Goal: Task Accomplishment & Management: Use online tool/utility

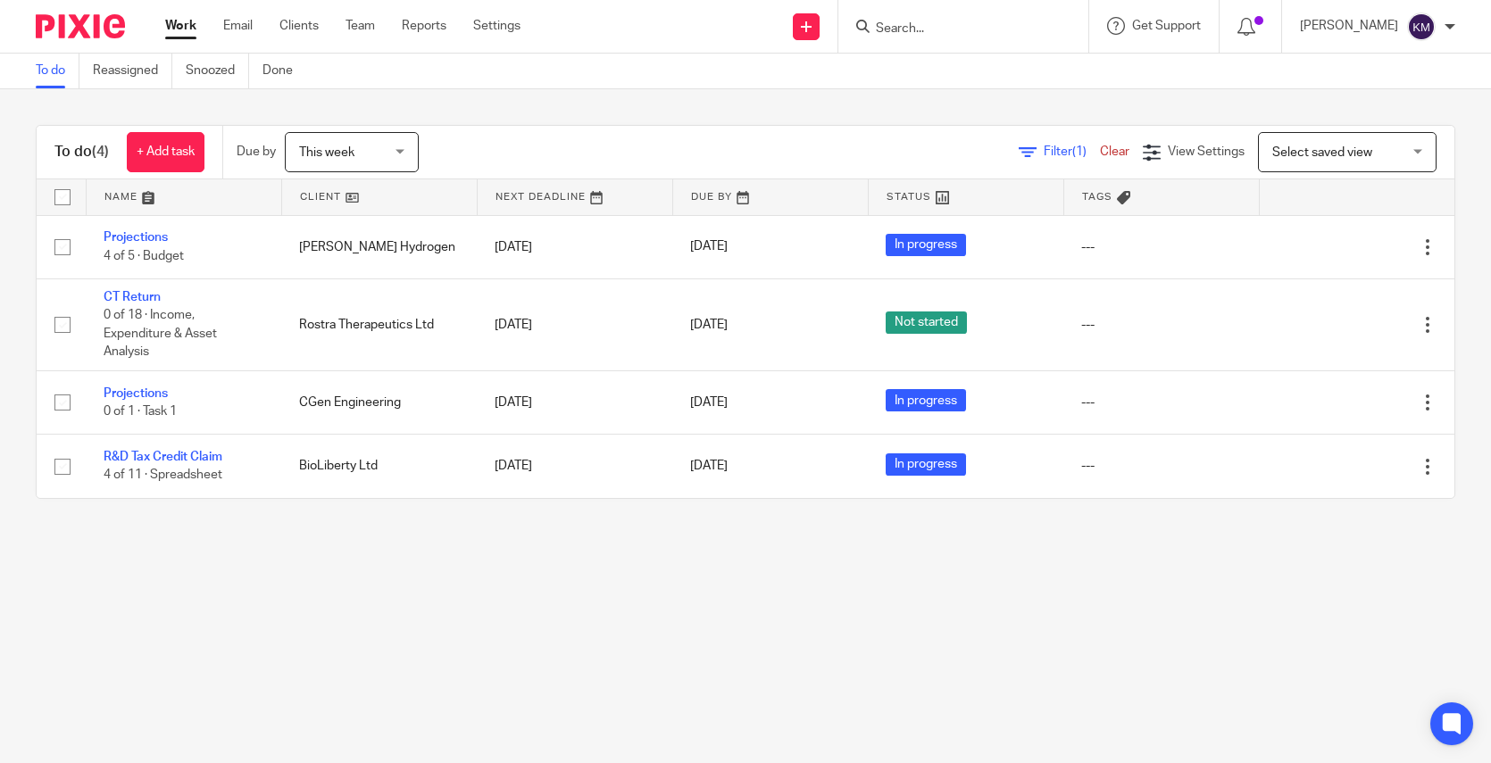
click at [212, 605] on main "To do Reassigned Snoozed Done To do (4) + Add task Due by This week This week T…" at bounding box center [745, 381] width 1491 height 763
click at [195, 616] on main "To do Reassigned Snoozed Done To do (4) + Add task Due by This week This week T…" at bounding box center [745, 381] width 1491 height 763
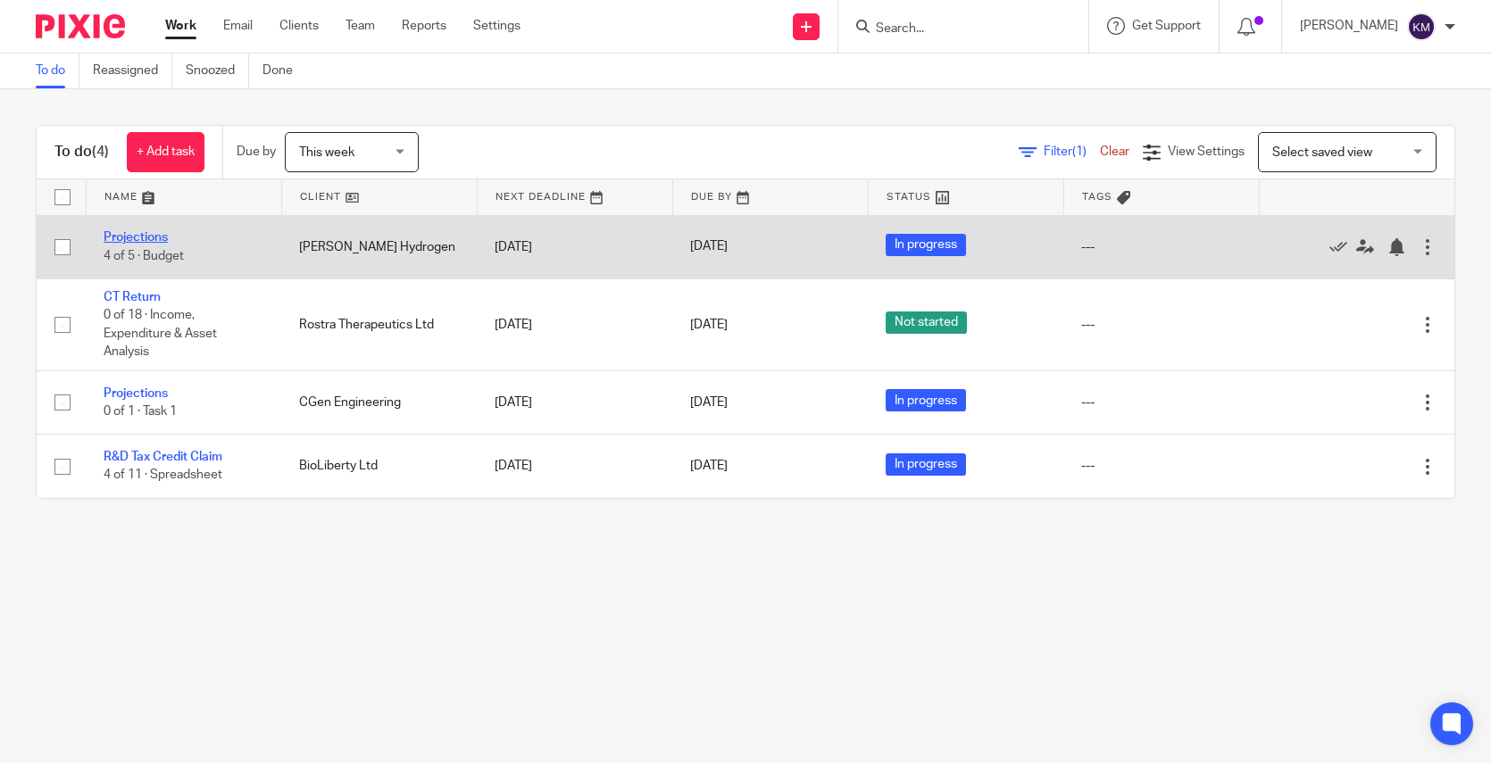
click at [144, 233] on link "Projections" at bounding box center [136, 237] width 64 height 13
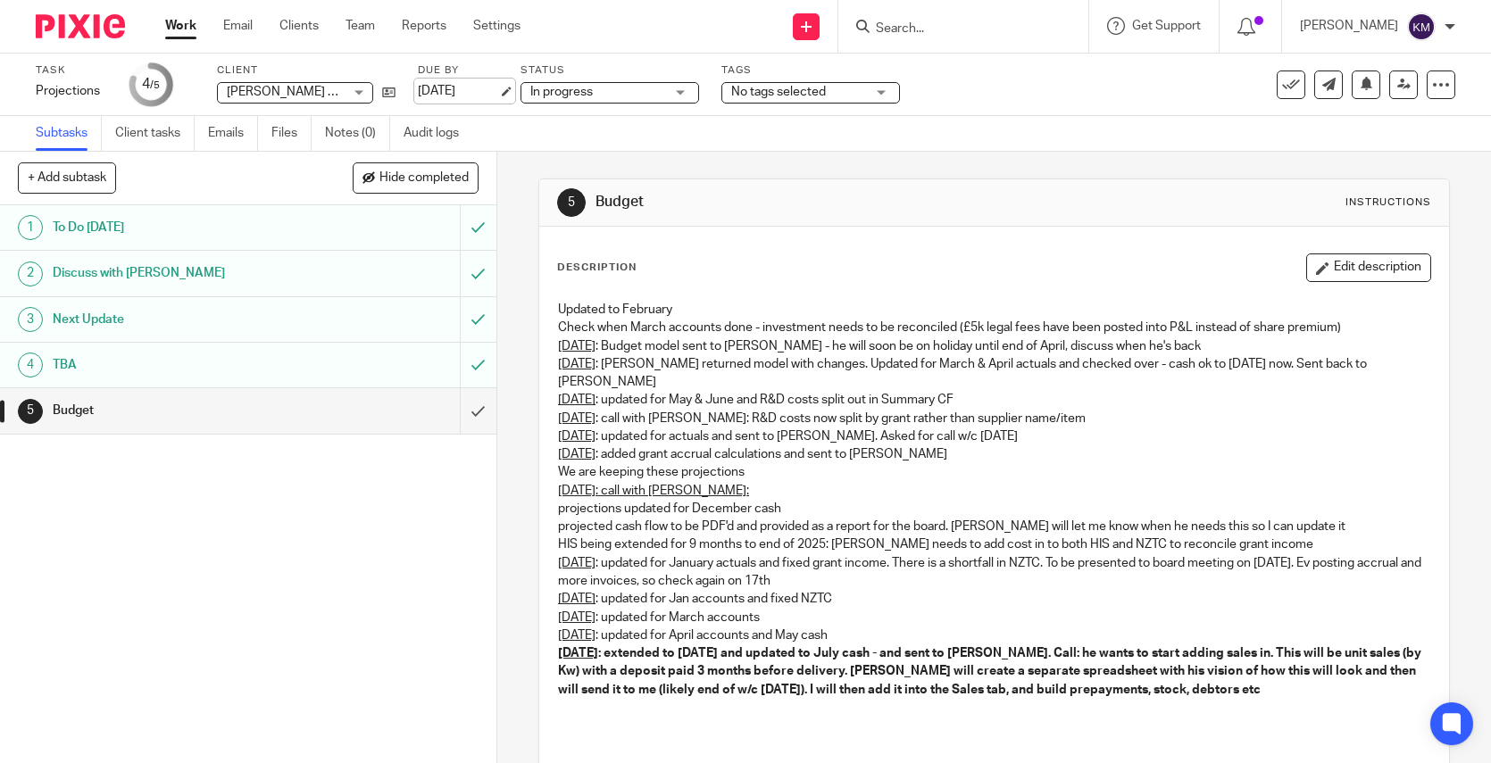
click at [457, 94] on link "[DATE]" at bounding box center [458, 91] width 80 height 19
click at [69, 19] on img at bounding box center [80, 26] width 89 height 24
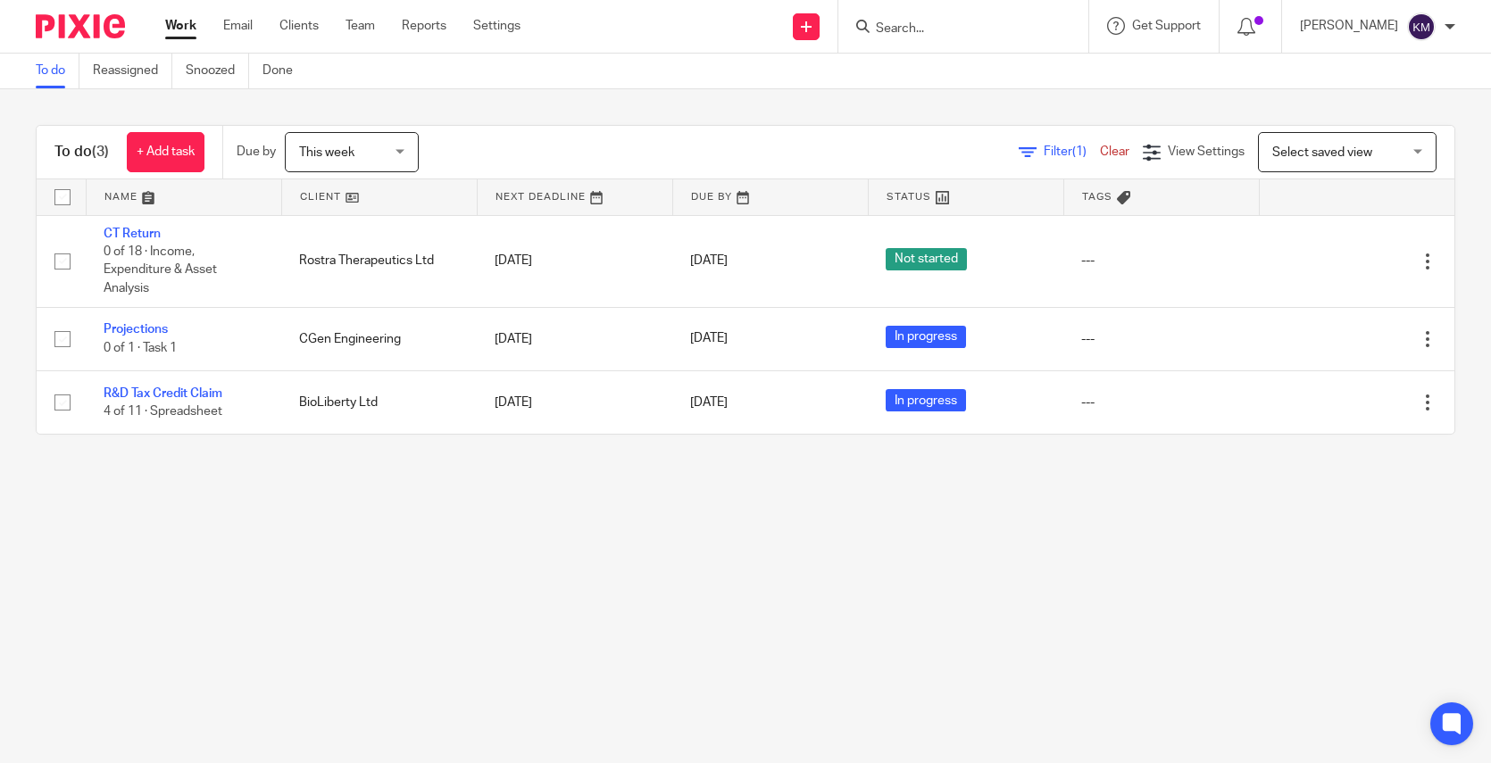
click at [172, 522] on main "To do Reassigned Snoozed Done To do (3) + Add task Due by This week This week […" at bounding box center [745, 381] width 1491 height 763
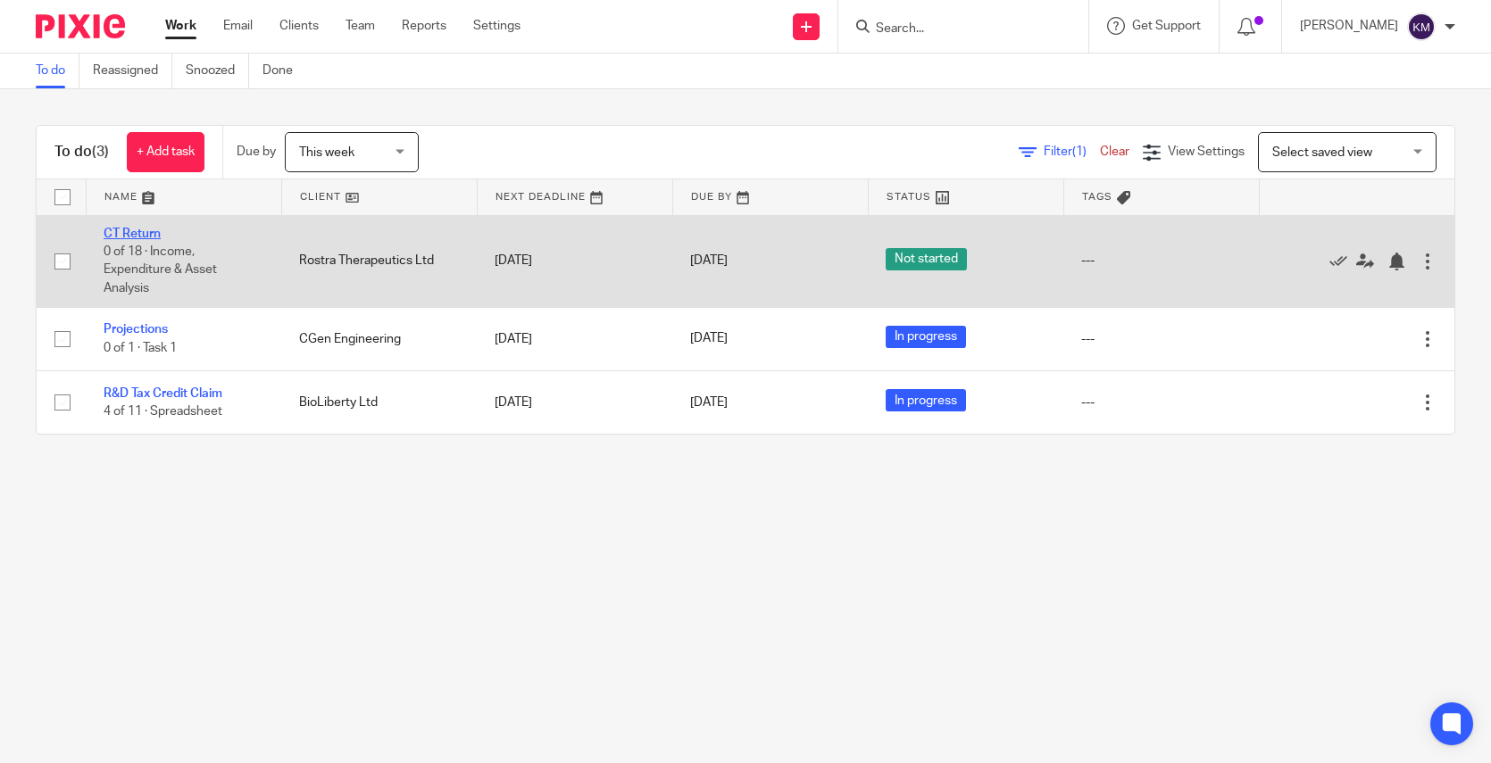
click at [131, 233] on link "CT Return" at bounding box center [132, 234] width 57 height 13
